Goal: Check status: Check status

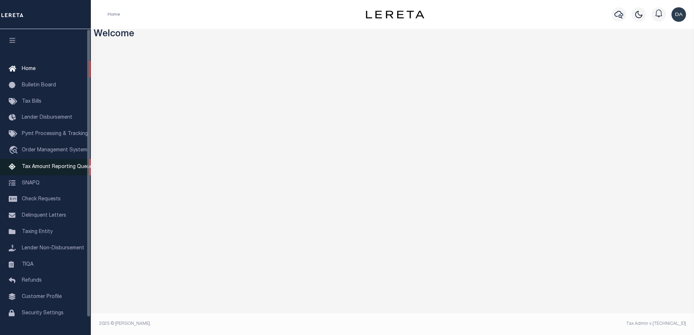
click at [55, 168] on span "Tax Amount Reporting Queue" at bounding box center [57, 167] width 71 height 5
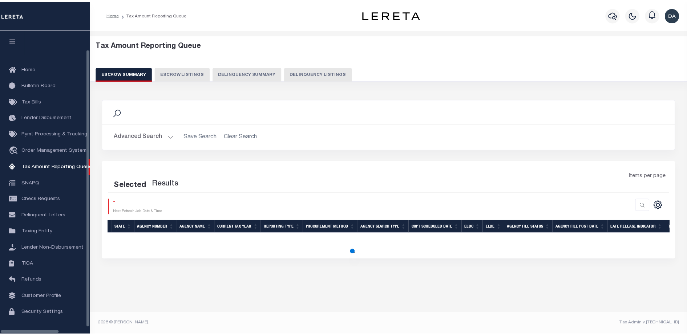
scroll to position [19, 0]
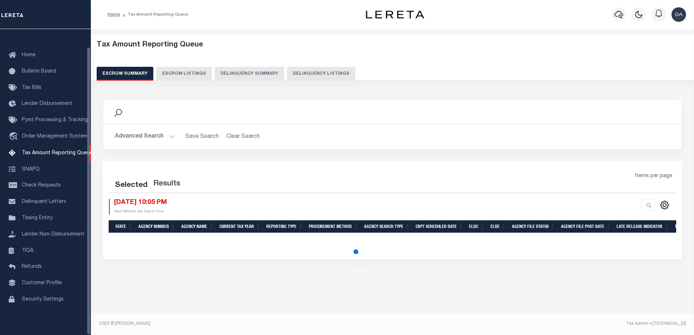
select select "100"
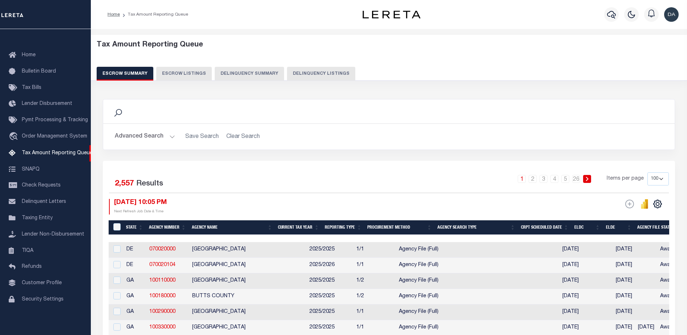
click at [231, 73] on button "Delinquency Summary" at bounding box center [249, 74] width 69 height 14
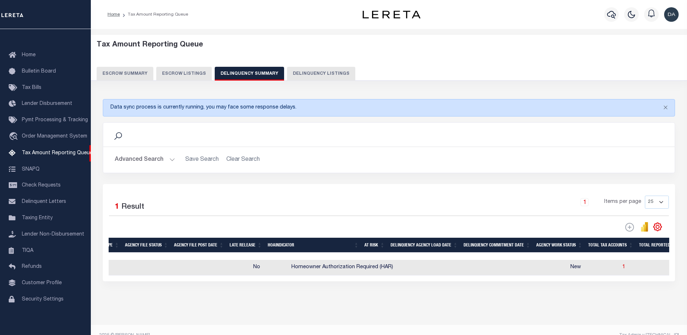
scroll to position [0, 0]
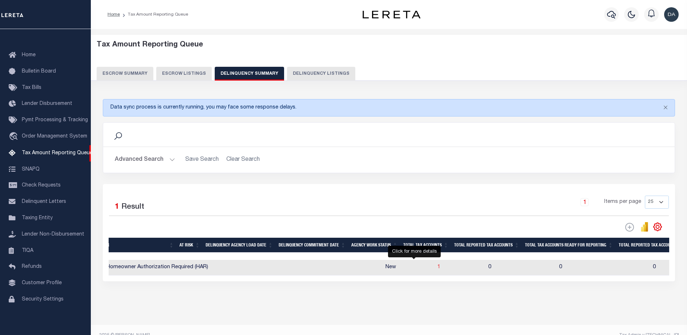
click at [437, 270] on span "1" at bounding box center [438, 267] width 3 height 5
select select "100"
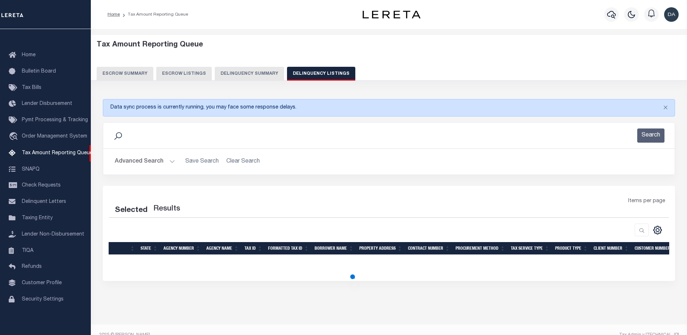
select select "100"
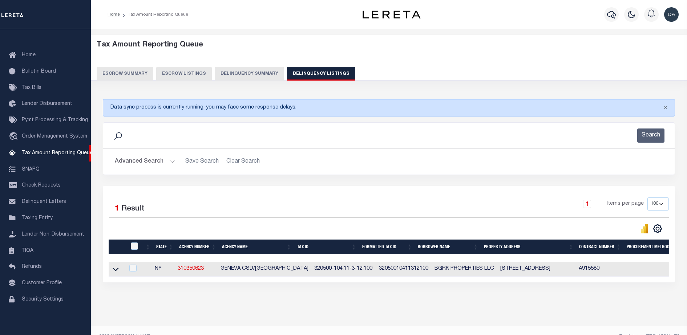
scroll to position [19, 0]
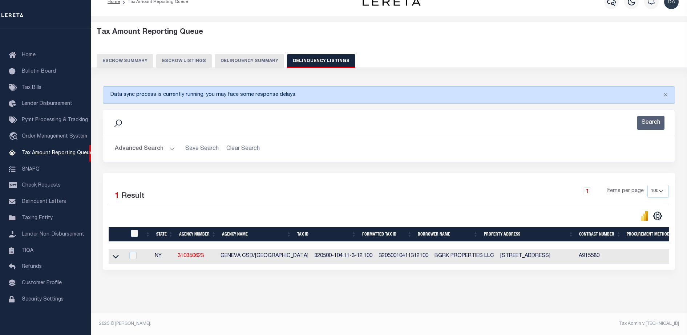
click at [119, 254] on link at bounding box center [116, 256] width 8 height 5
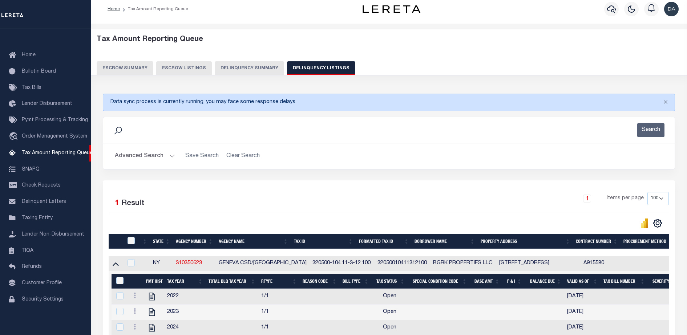
scroll to position [88, 0]
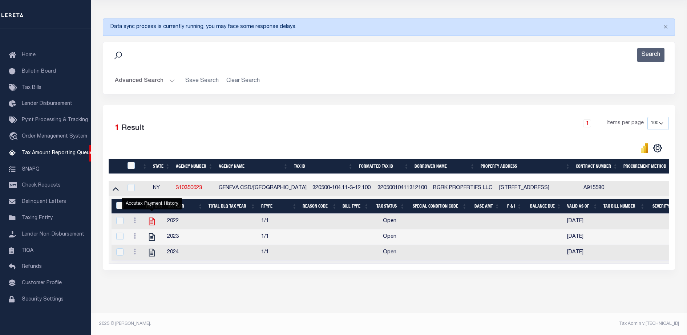
click at [155, 218] on icon "" at bounding box center [152, 222] width 6 height 8
checkbox input "true"
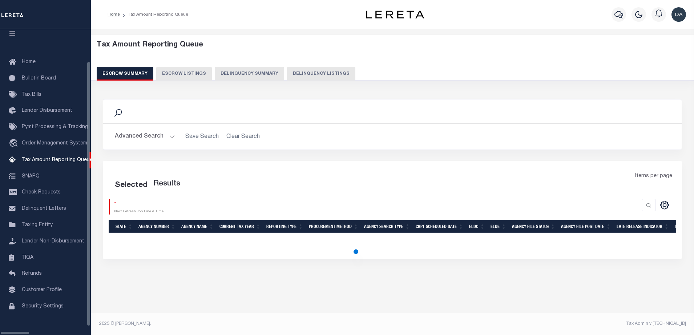
select select
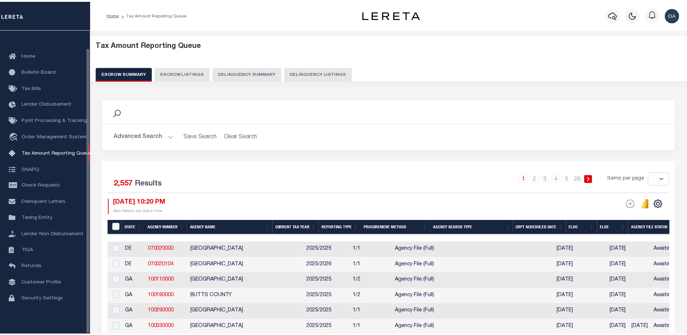
scroll to position [19, 0]
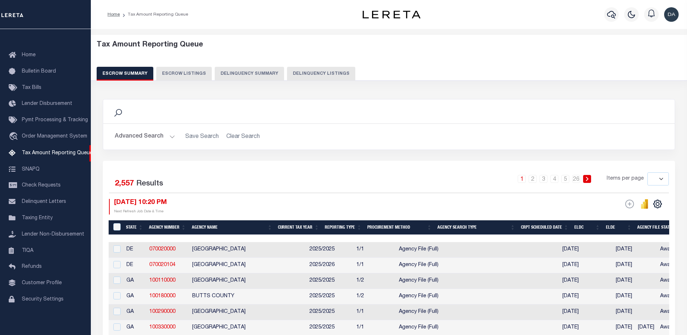
click at [248, 70] on button "Delinquency Summary" at bounding box center [249, 74] width 69 height 14
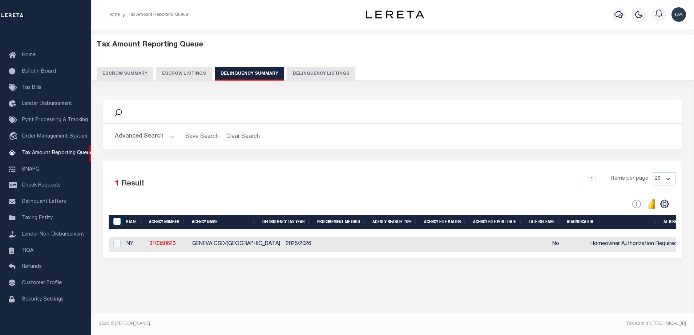
click at [138, 138] on button "Advanced Search" at bounding box center [145, 137] width 60 height 14
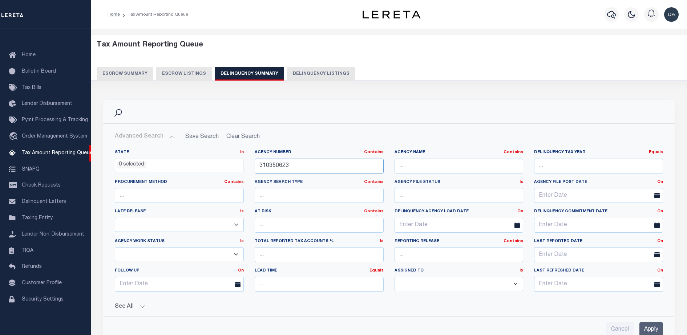
click at [344, 163] on input "310350623" at bounding box center [319, 166] width 129 height 15
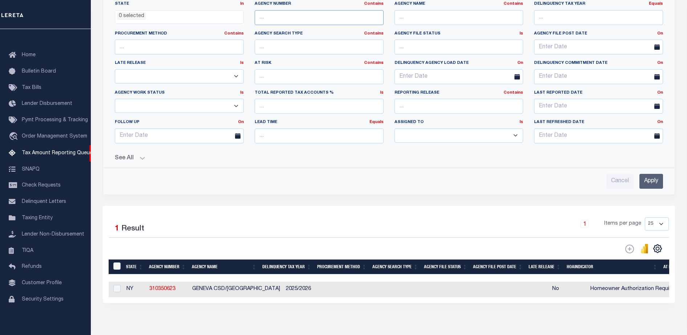
scroll to position [187, 0]
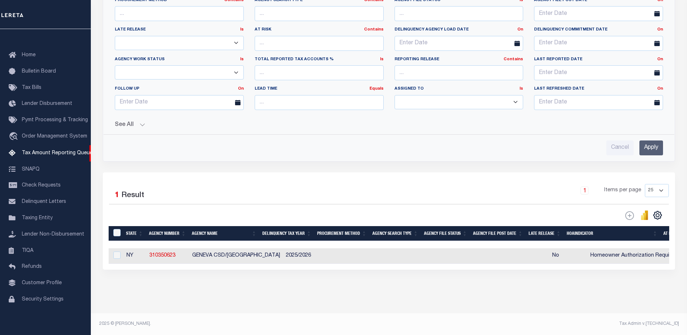
click at [131, 122] on button "See All" at bounding box center [389, 125] width 548 height 7
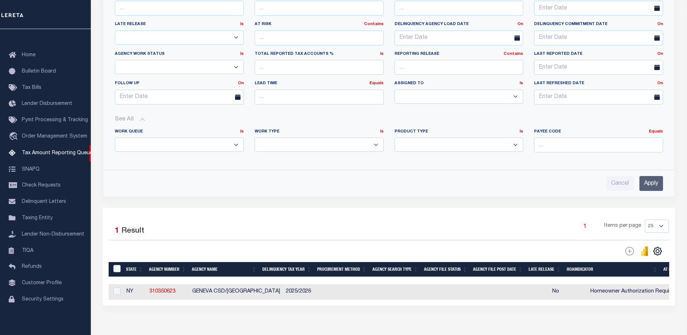
drag, startPoint x: 348, startPoint y: 141, endPoint x: 319, endPoint y: 170, distance: 41.1
click at [319, 170] on div "State In In AK AL AR AZ CA CO CT DC DE FL GA GU HI IA ID IL IN KS KY LA MA MD M…" at bounding box center [389, 73] width 560 height 235
select select "AnnualDelinquency"
click at [255, 138] on select "Annual Delinquency Back Search Payment Status Check DTRACK" at bounding box center [319, 145] width 129 height 14
click at [638, 180] on div "Cancel Apply" at bounding box center [389, 183] width 548 height 15
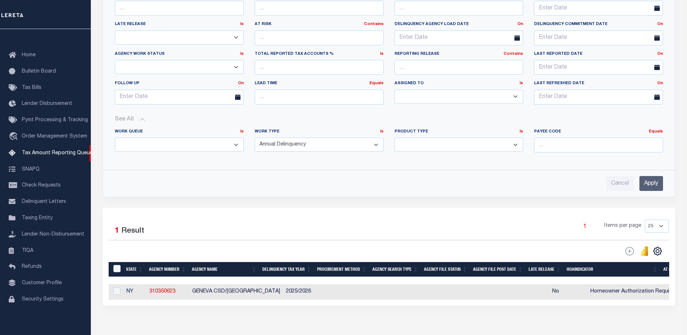
click at [641, 181] on input "Apply" at bounding box center [651, 183] width 24 height 15
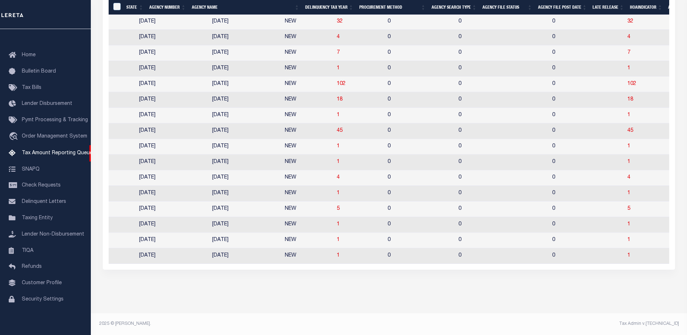
scroll to position [0, 561]
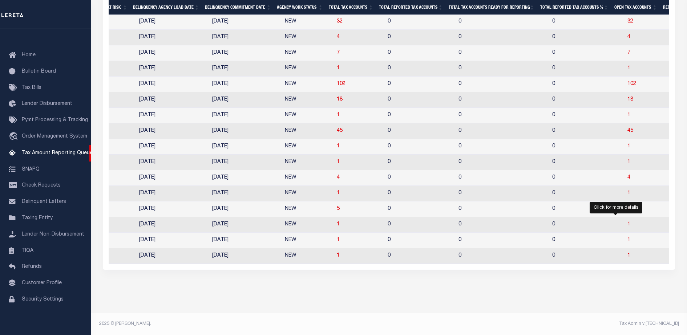
click at [627, 222] on span "1" at bounding box center [628, 224] width 3 height 5
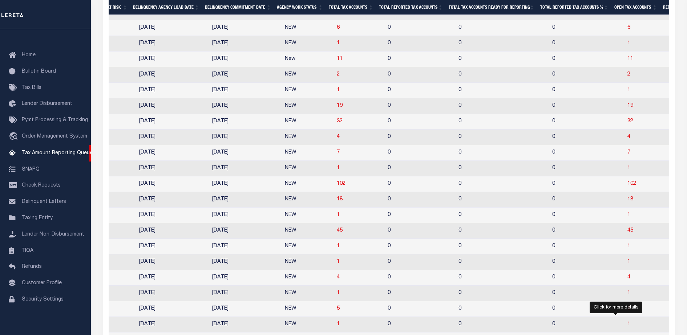
select select
select select "100"
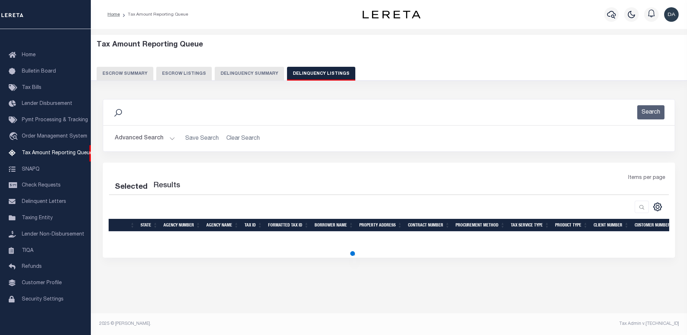
scroll to position [0, 0]
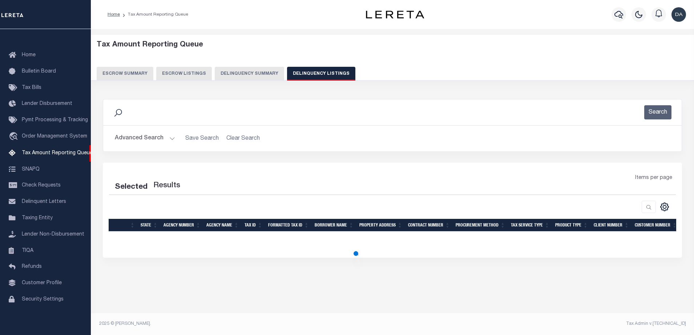
select select "100"
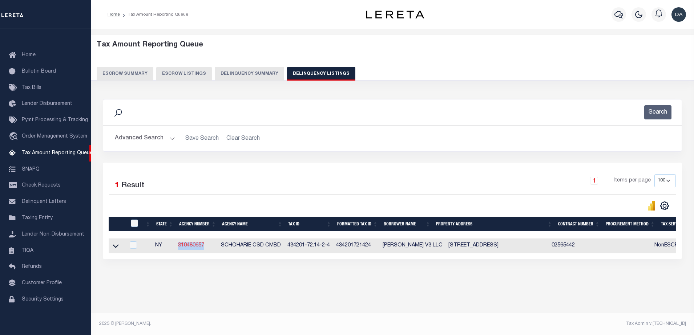
drag, startPoint x: 210, startPoint y: 246, endPoint x: 179, endPoint y: 248, distance: 31.0
click at [179, 248] on td "310480657" at bounding box center [196, 246] width 43 height 15
checkbox input "true"
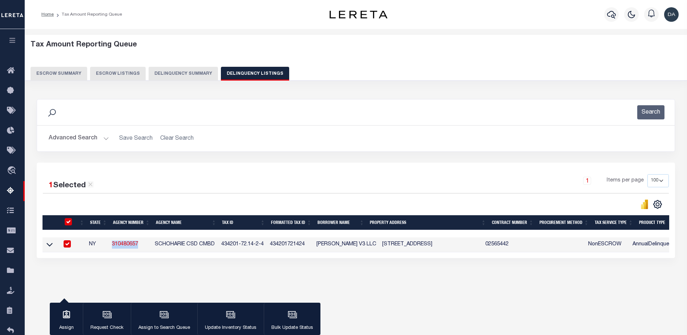
copy link "310480657"
click at [83, 143] on button "Advanced Search" at bounding box center [79, 138] width 60 height 14
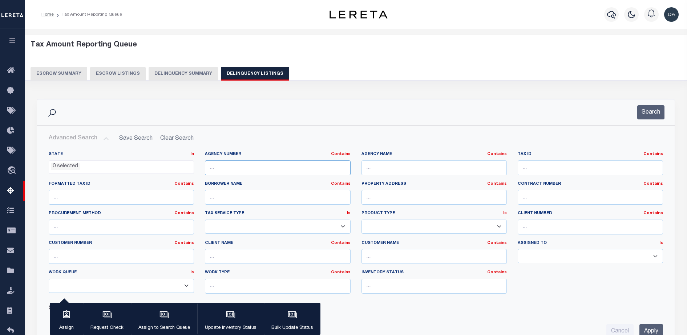
click at [240, 162] on input "text" at bounding box center [277, 168] width 145 height 15
paste input "310480657"
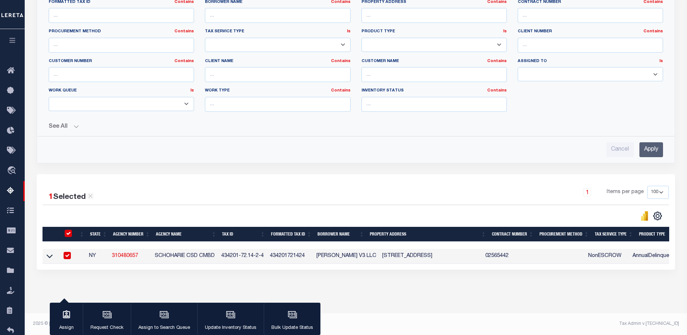
type input "310480657"
click at [651, 142] on input "Apply" at bounding box center [651, 149] width 24 height 15
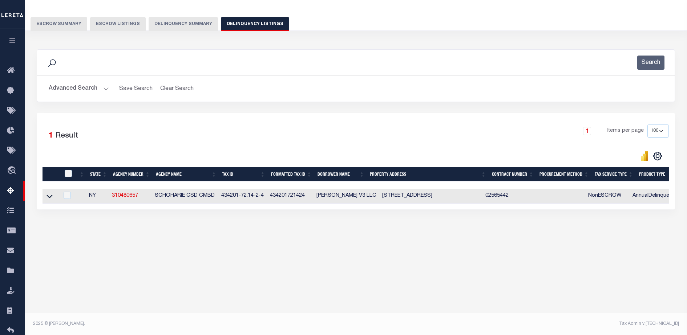
scroll to position [50, 0]
click at [50, 200] on icon at bounding box center [49, 197] width 6 height 8
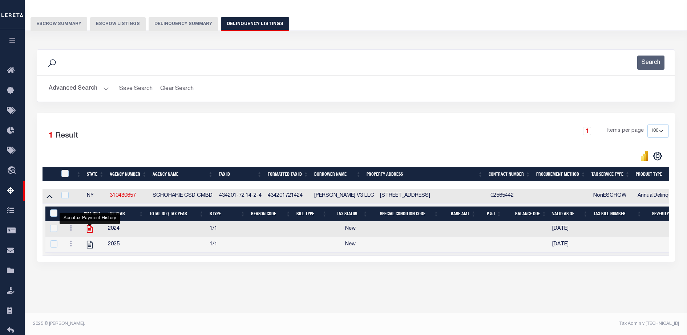
click at [89, 229] on icon "" at bounding box center [89, 228] width 9 height 9
checkbox input "true"
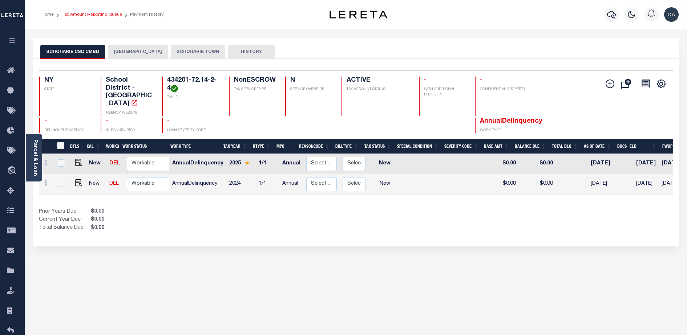
click at [88, 15] on link "Tax Amount Reporting Queue" at bounding box center [92, 14] width 60 height 4
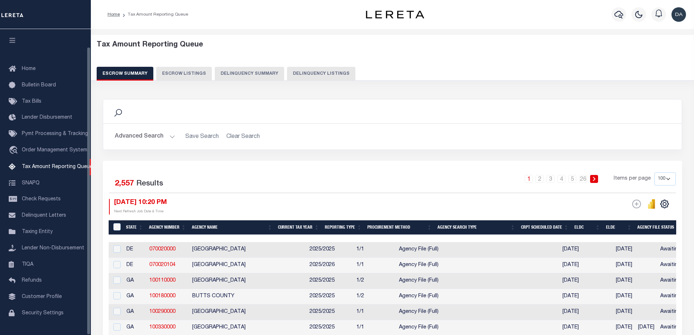
select select "100"
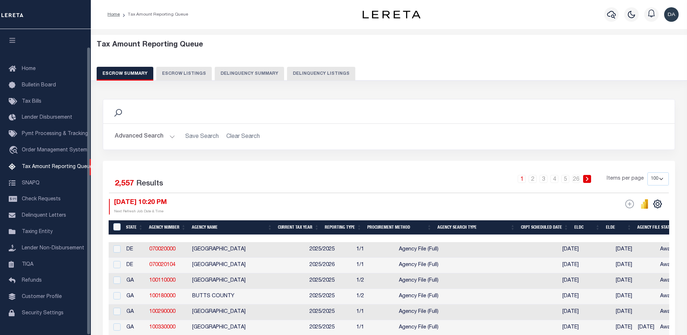
scroll to position [19, 0]
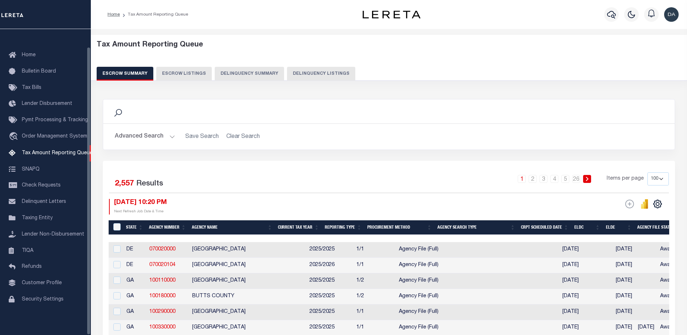
click at [240, 71] on button "Delinquency Summary" at bounding box center [249, 74] width 69 height 14
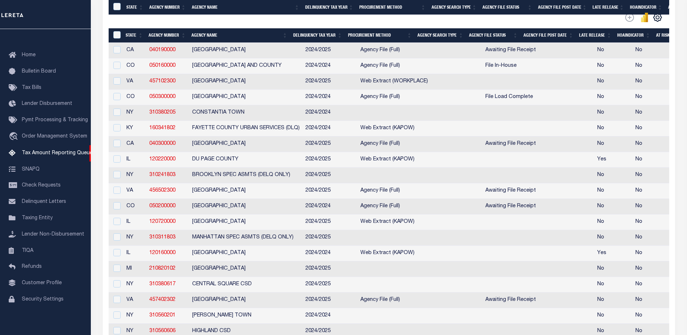
scroll to position [372, 0]
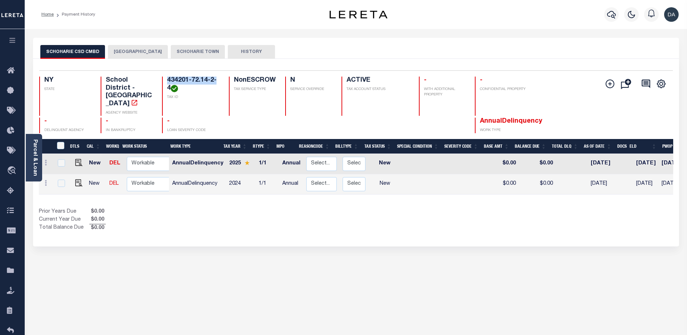
drag, startPoint x: 168, startPoint y: 82, endPoint x: 169, endPoint y: 88, distance: 5.9
click at [169, 88] on h4 "434201-72.14-2-4" at bounding box center [193, 85] width 53 height 16
copy h4 "434201-72.14-2-4"
click at [47, 14] on link "Home" at bounding box center [47, 14] width 12 height 4
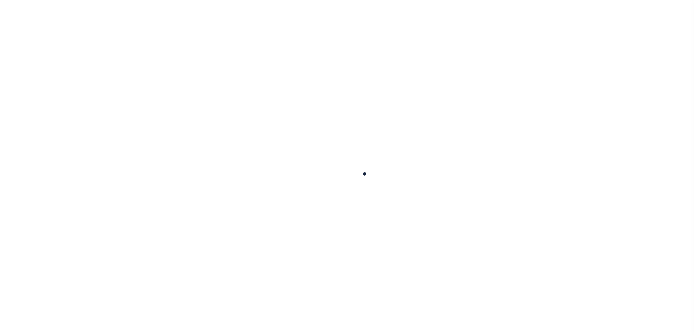
click at [17, 177] on div at bounding box center [347, 167] width 694 height 335
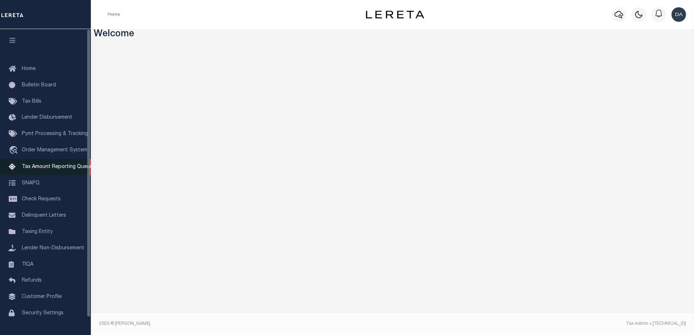
click at [36, 169] on span "Tax Amount Reporting Queue" at bounding box center [57, 167] width 71 height 5
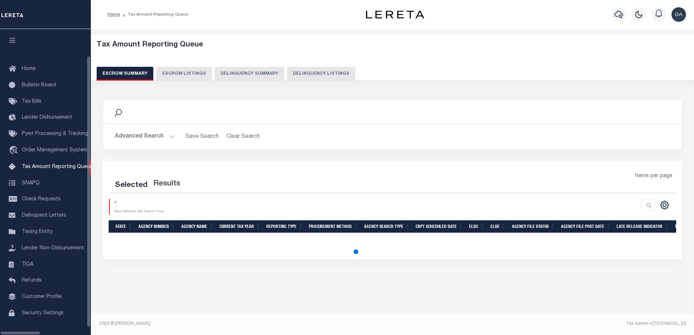
select select "100"
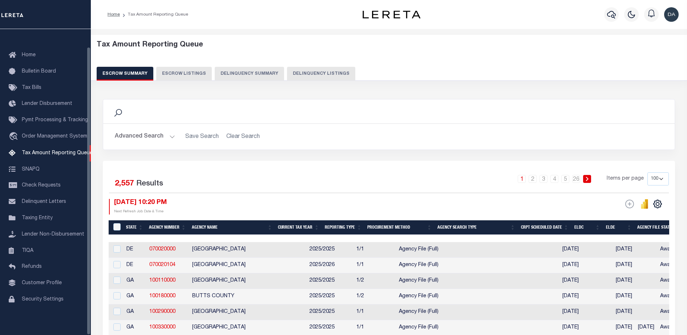
scroll to position [19, 0]
click at [289, 71] on button "Delinquency Listings" at bounding box center [321, 74] width 68 height 14
select select
select select "100"
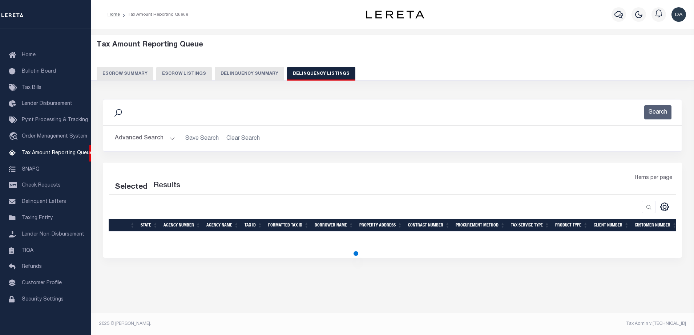
select select "100"
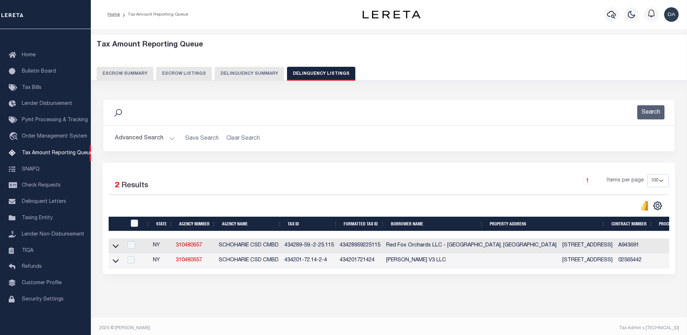
click at [141, 140] on button "Advanced Search" at bounding box center [145, 138] width 60 height 14
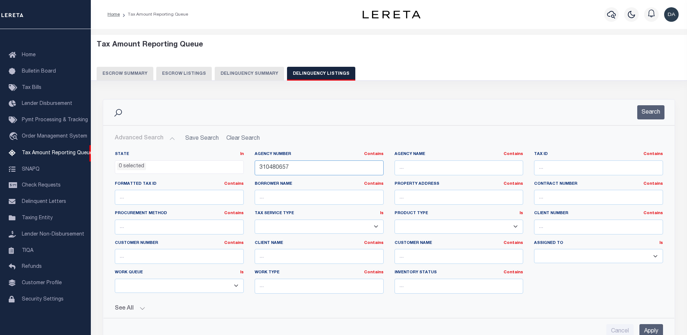
click at [296, 175] on input "310480657" at bounding box center [319, 168] width 129 height 15
click at [136, 305] on button "See All" at bounding box center [389, 308] width 548 height 7
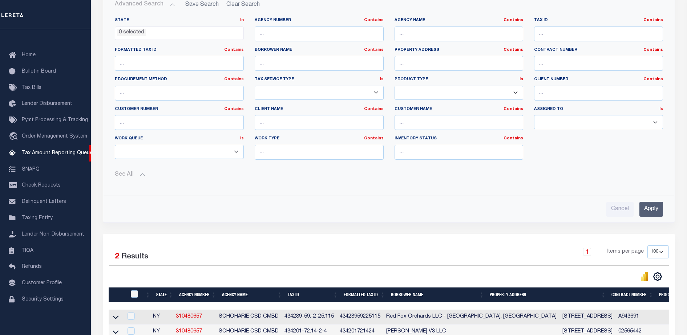
scroll to position [0, 0]
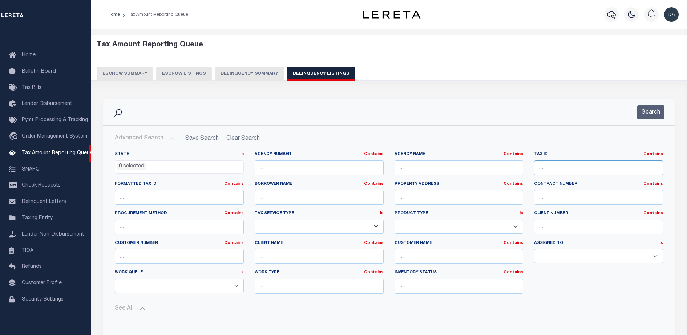
click at [577, 162] on input "text" at bounding box center [598, 168] width 129 height 15
paste input "434201-72.14-2-4"
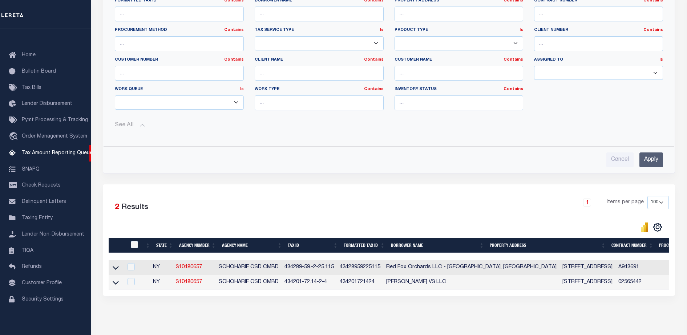
scroll to position [187, 0]
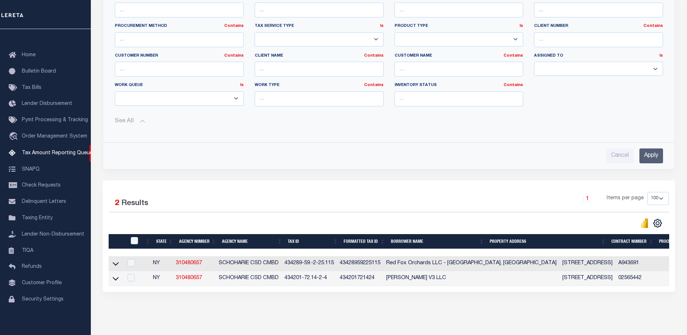
type input "434201-72.14-2-4"
click at [653, 155] on input "Apply" at bounding box center [651, 156] width 24 height 15
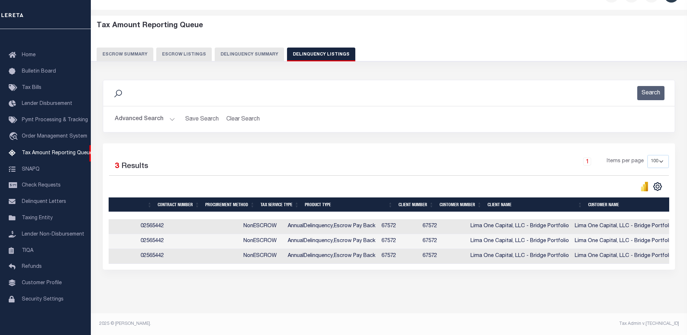
scroll to position [0, 0]
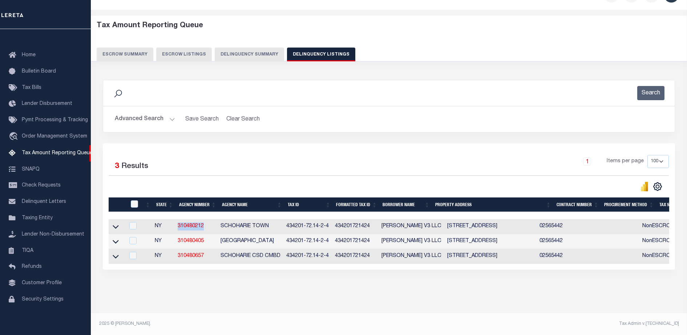
drag, startPoint x: 206, startPoint y: 222, endPoint x: 172, endPoint y: 219, distance: 33.9
click at [172, 219] on tr "NY 310480212 SCHOHARIE TOWN 434201-72.14-2-4 434201721424 [PERSON_NAME] V3 LLC …" at bounding box center [676, 226] width 1135 height 15
copy tr "310480212"
click at [245, 48] on button "Delinquency Summary" at bounding box center [249, 55] width 69 height 14
select select
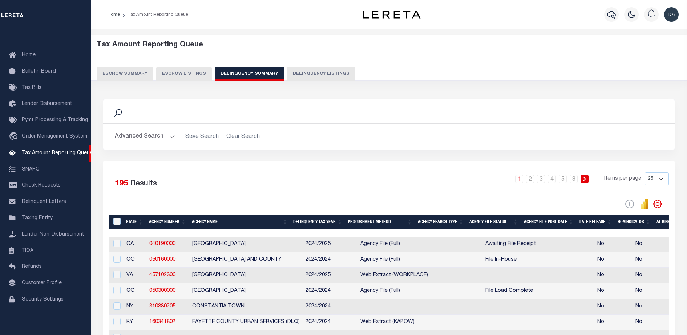
click at [130, 137] on button "Advanced Search" at bounding box center [145, 137] width 60 height 14
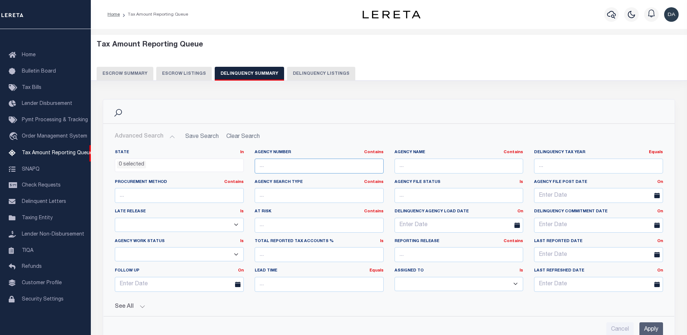
click at [279, 165] on input "text" at bounding box center [319, 166] width 129 height 15
paste input "310480212"
drag, startPoint x: 272, startPoint y: 170, endPoint x: 232, endPoint y: 171, distance: 39.2
click at [232, 171] on div "State In In AK AL AR AZ CA CO CT DC DE FL GA GU HI IA ID IL IN KS KY LA MA MD M…" at bounding box center [388, 224] width 559 height 148
click at [346, 161] on input "310480212" at bounding box center [319, 166] width 129 height 15
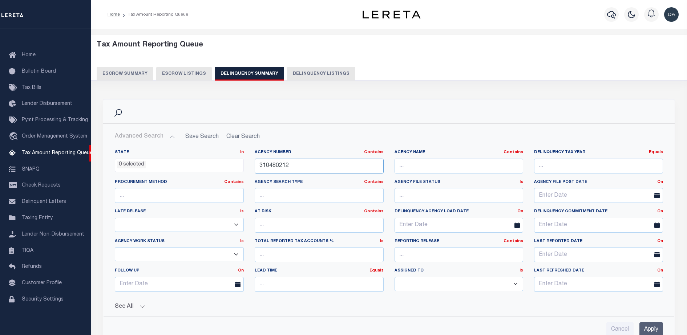
type input "310480212"
click at [657, 323] on input "Apply" at bounding box center [651, 330] width 24 height 15
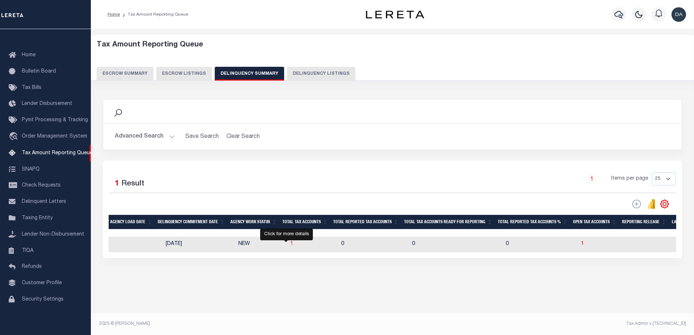
click at [290, 243] on span "1" at bounding box center [291, 244] width 3 height 5
select select "100"
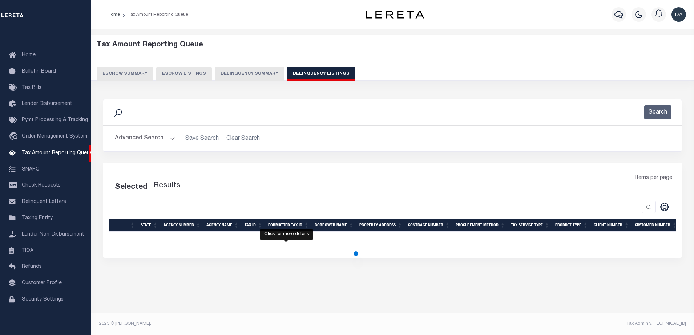
select select "100"
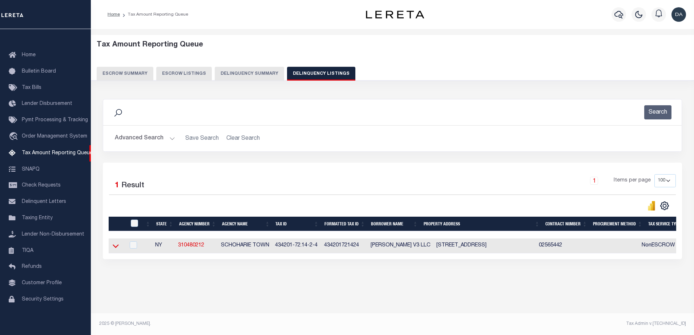
click at [116, 248] on icon at bounding box center [116, 246] width 6 height 8
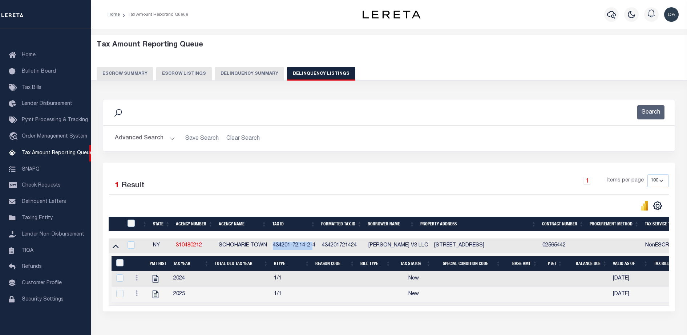
drag, startPoint x: 272, startPoint y: 248, endPoint x: 314, endPoint y: 247, distance: 41.8
click at [314, 247] on td "434201-72.14-2-4" at bounding box center [294, 246] width 49 height 15
checkbox input "true"
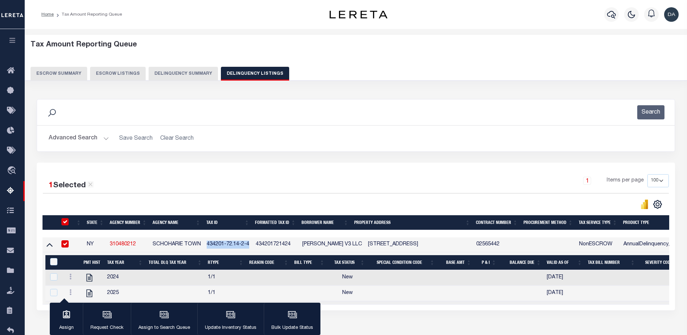
copy td "434201-72.14-2-4"
drag, startPoint x: 257, startPoint y: 247, endPoint x: 291, endPoint y: 246, distance: 34.5
click at [291, 246] on td "434201721424" at bounding box center [276, 245] width 46 height 15
checkbox input "false"
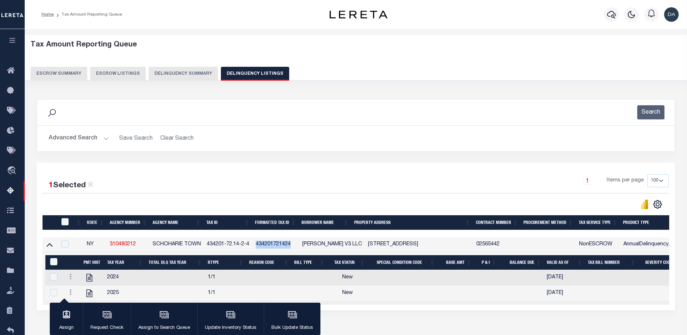
checkbox input "false"
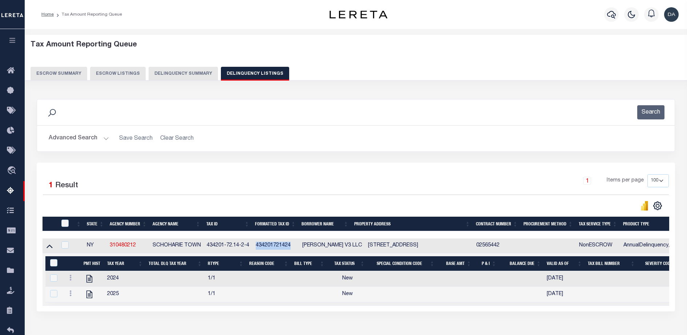
copy td "434201721424"
